Goal: Transaction & Acquisition: Purchase product/service

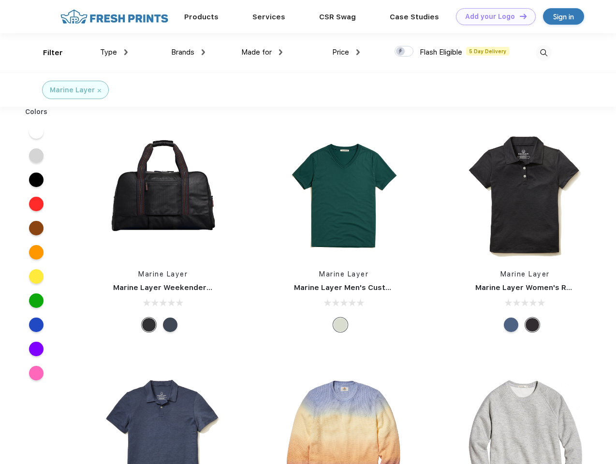
click at [492, 16] on link "Add your Logo Design Tool" at bounding box center [496, 16] width 80 height 17
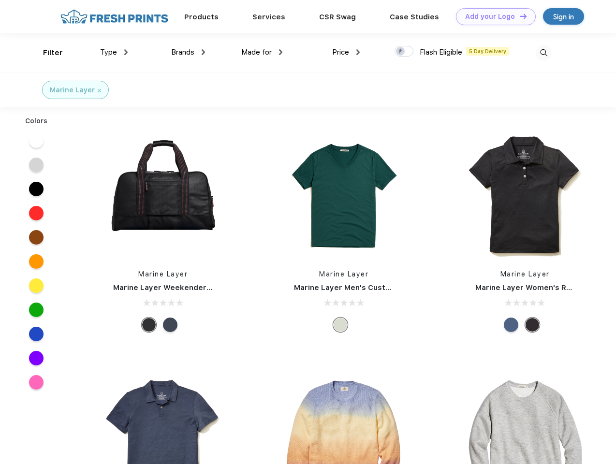
click at [0, 0] on div "Design Tool" at bounding box center [0, 0] width 0 height 0
click at [519, 16] on link "Add your Logo Design Tool" at bounding box center [496, 16] width 80 height 17
click at [46, 53] on div "Filter" at bounding box center [53, 52] width 20 height 11
click at [114, 52] on span "Type" at bounding box center [108, 52] width 17 height 9
click at [188, 52] on span "Brands" at bounding box center [182, 52] width 23 height 9
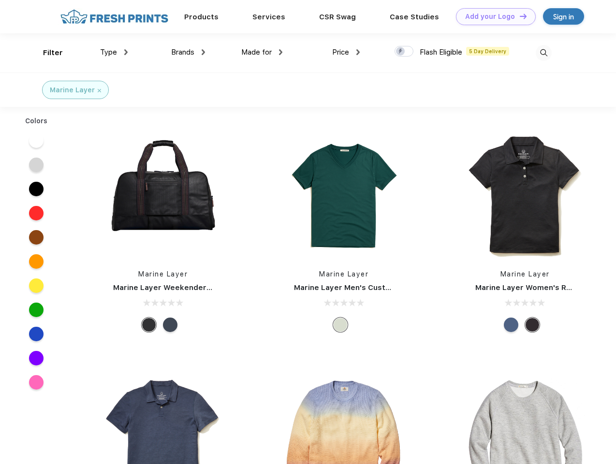
click at [262, 52] on span "Made for" at bounding box center [256, 52] width 30 height 9
click at [346, 52] on span "Price" at bounding box center [340, 52] width 17 height 9
click at [404, 52] on div at bounding box center [403, 51] width 19 height 11
click at [401, 52] on input "checkbox" at bounding box center [397, 48] width 6 height 6
click at [543, 53] on img at bounding box center [544, 53] width 16 height 16
